Goal: Transaction & Acquisition: Purchase product/service

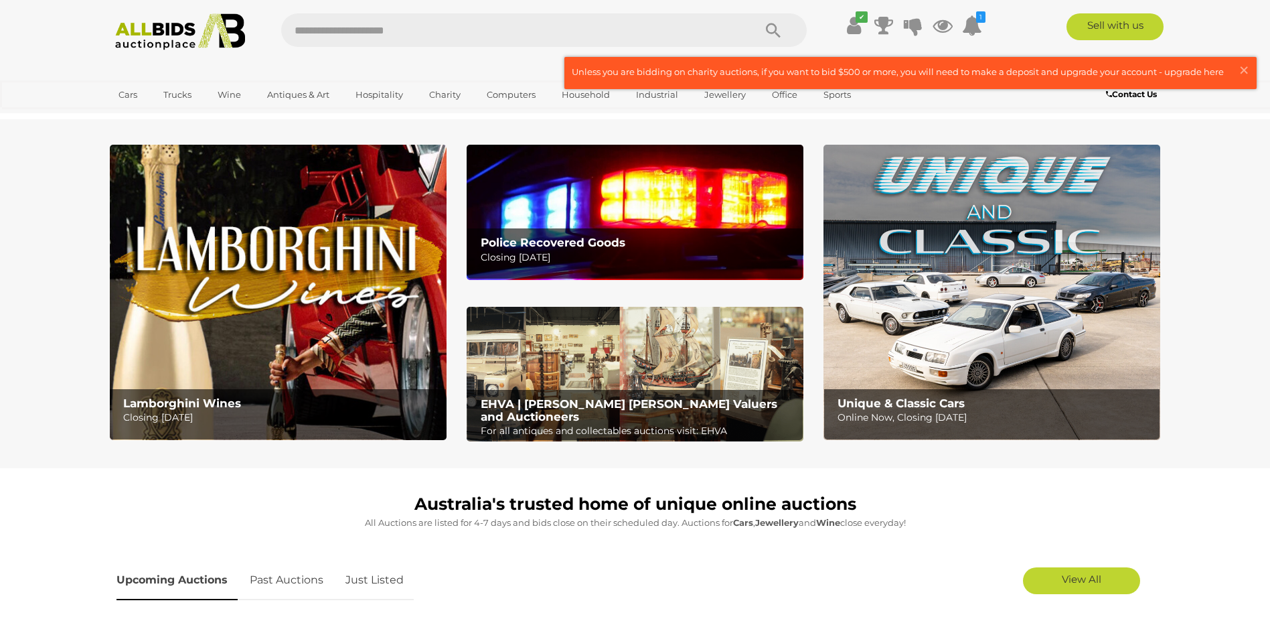
click at [384, 28] on input "text" at bounding box center [510, 29] width 459 height 33
type input "******"
click at [776, 32] on icon "Search" at bounding box center [773, 31] width 15 height 20
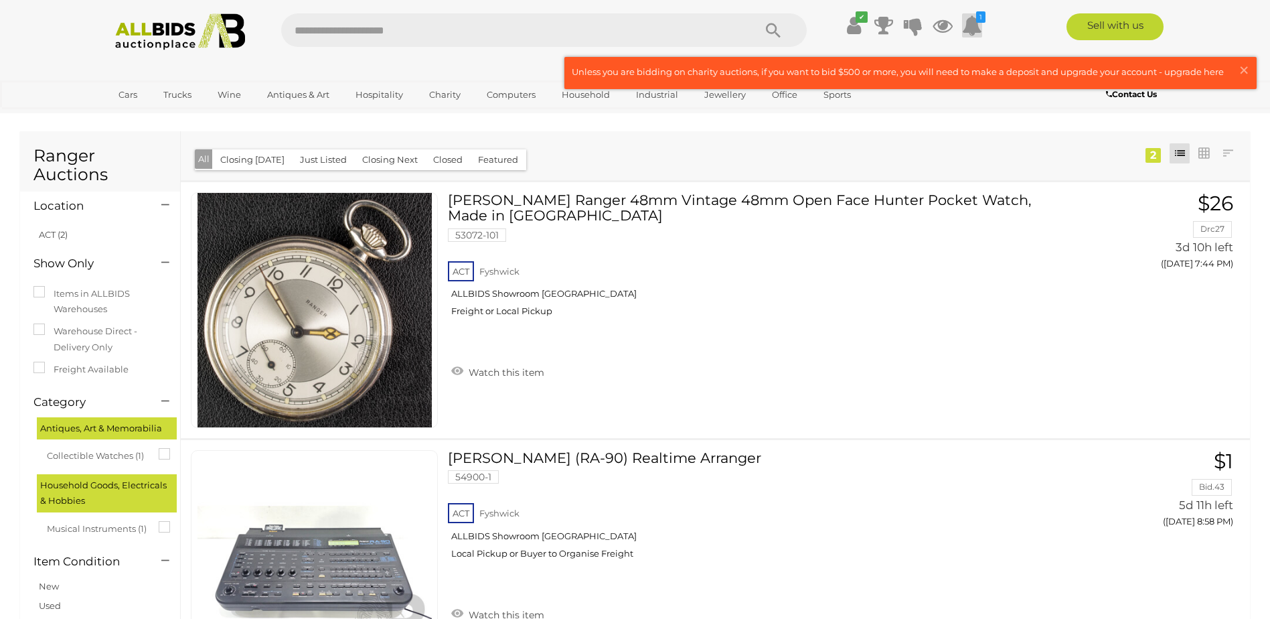
click at [978, 25] on icon at bounding box center [972, 25] width 20 height 24
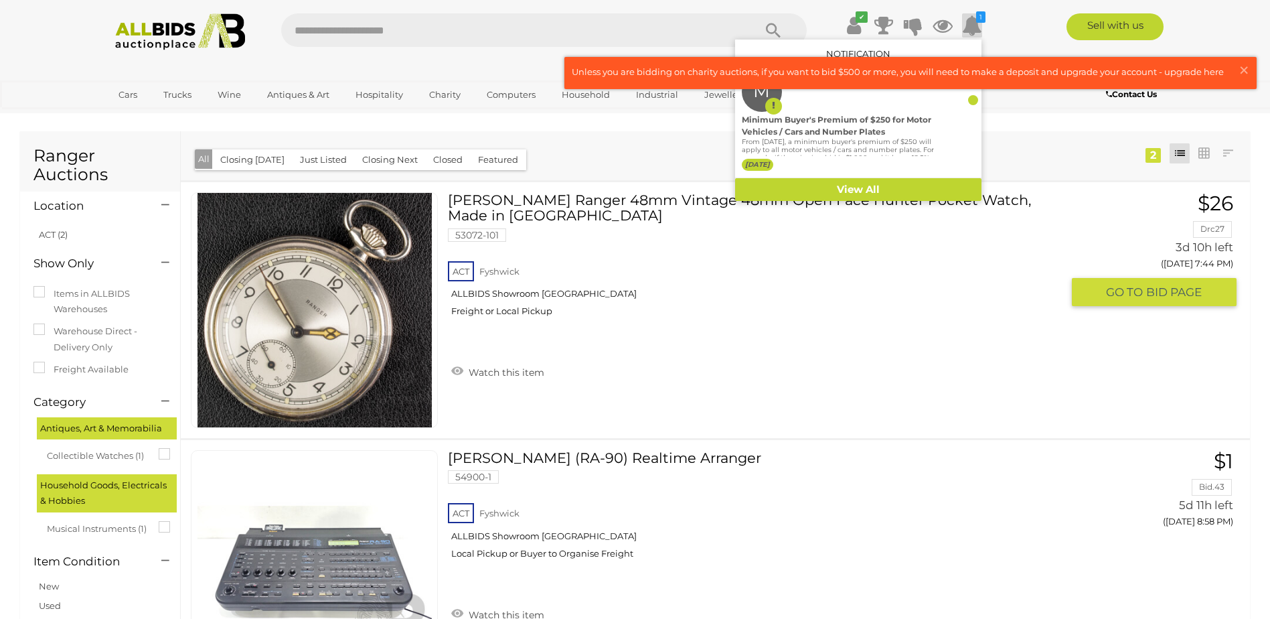
click at [788, 255] on link "Kienzle Ranger 48mm Vintage 48mm Open Face Hunter Pocket Watch, Made in Germany…" at bounding box center [760, 259] width 604 height 135
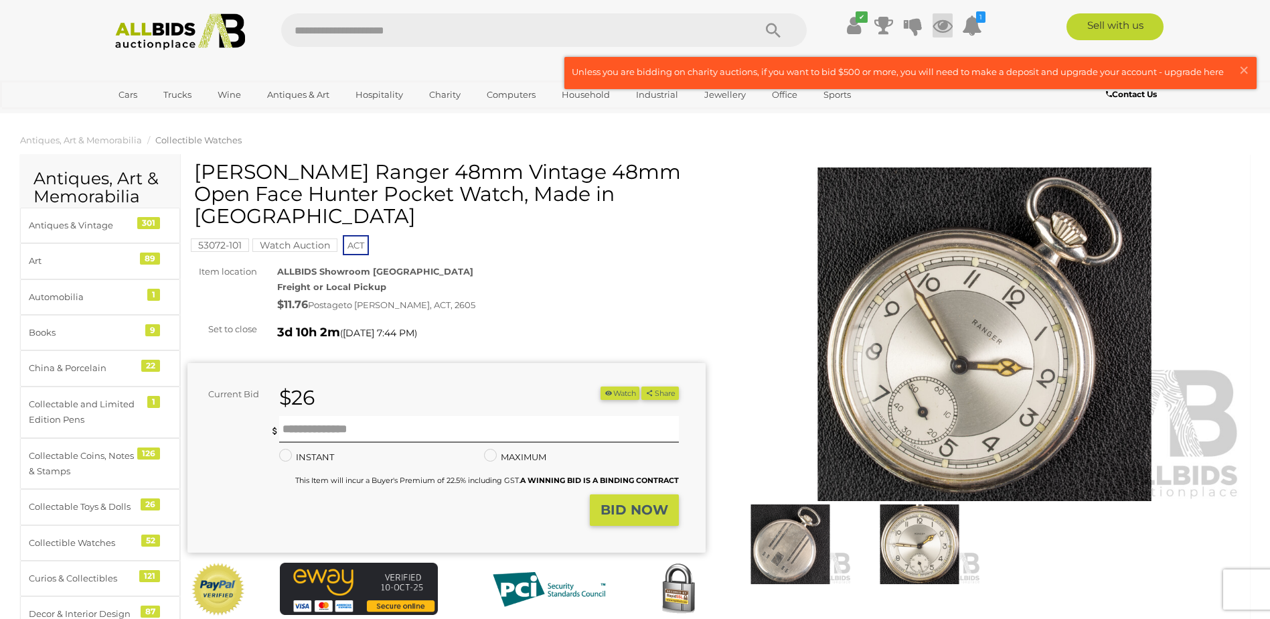
click at [941, 27] on icon at bounding box center [943, 25] width 20 height 24
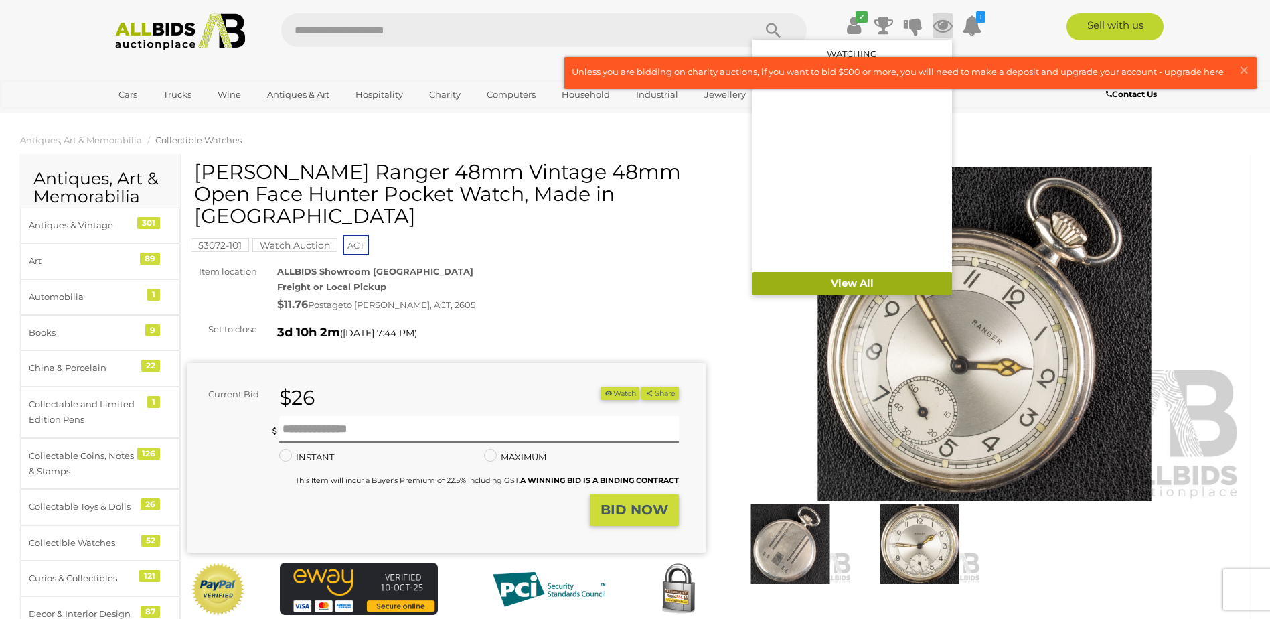
click at [868, 283] on link "View All" at bounding box center [851, 283] width 199 height 23
